Goal: Information Seeking & Learning: Learn about a topic

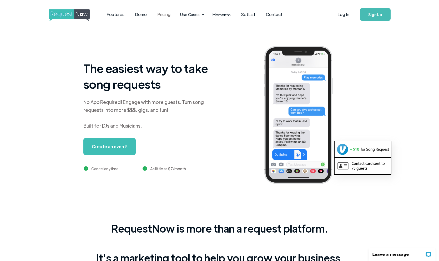
click at [164, 13] on link "Pricing" at bounding box center [164, 14] width 24 height 16
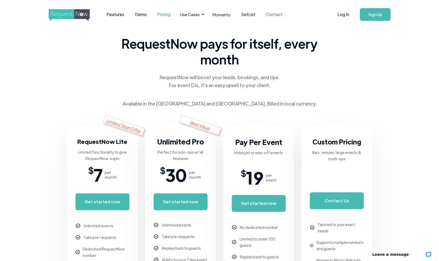
click at [266, 14] on link "Contact" at bounding box center [274, 14] width 27 height 16
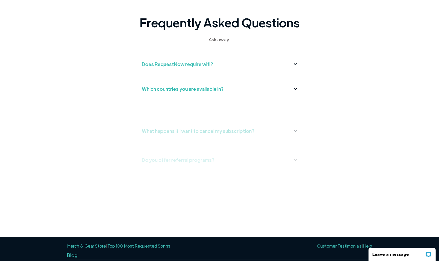
scroll to position [174, 0]
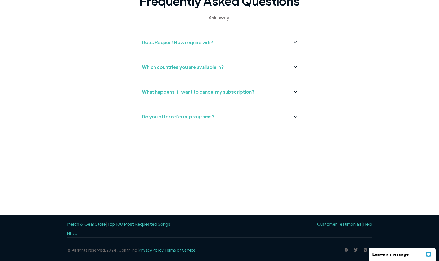
click at [228, 42] on div "Does RequestNow require wifi?" at bounding box center [220, 42] width 156 height 8
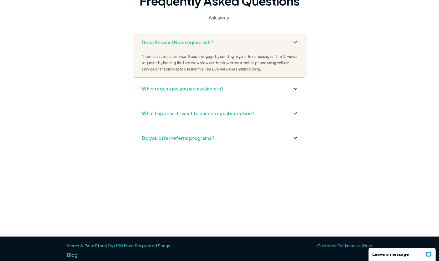
click at [228, 42] on div "Does RequestNow require wifi?" at bounding box center [220, 42] width 156 height 8
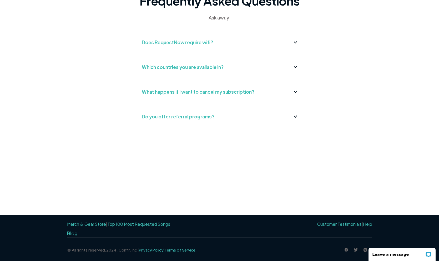
click at [132, 223] on link "Top 100 Most Requested Songs" at bounding box center [138, 224] width 63 height 6
